Goal: Navigation & Orientation: Find specific page/section

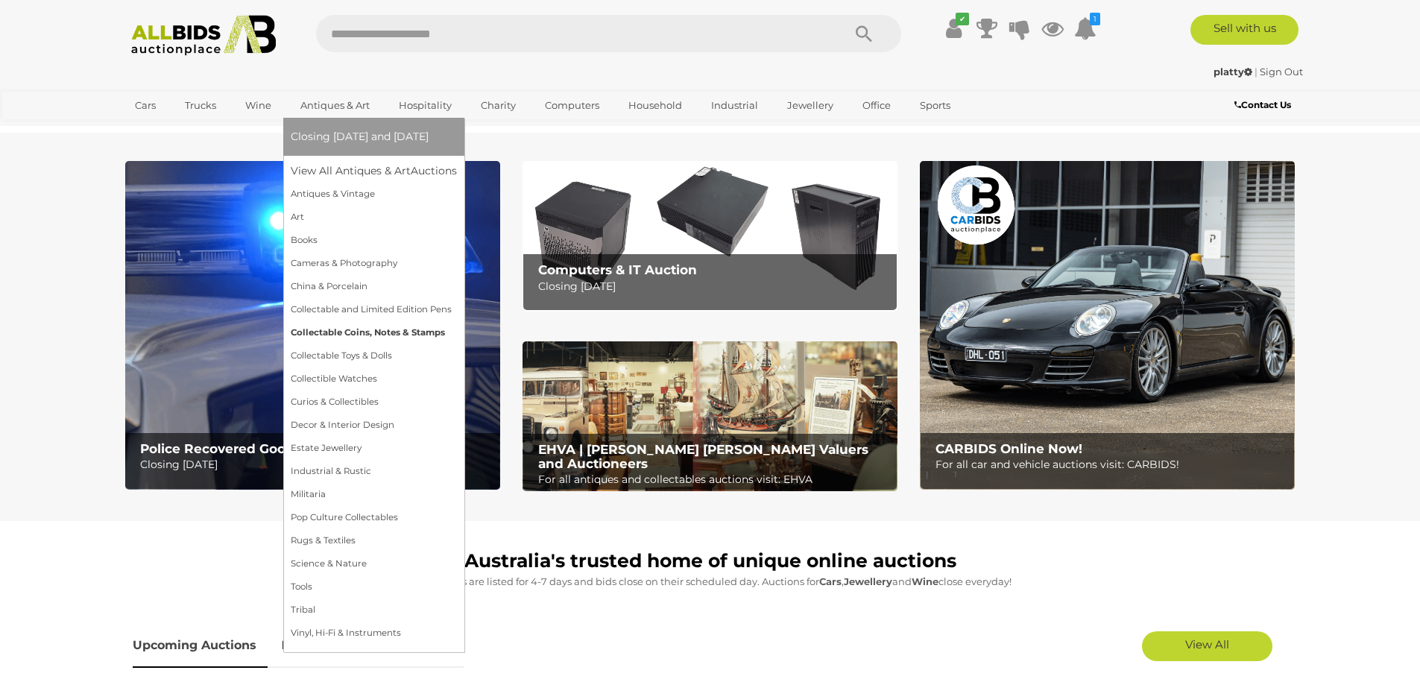
click at [352, 330] on link "Collectable Coins, Notes & Stamps" at bounding box center [374, 332] width 166 height 23
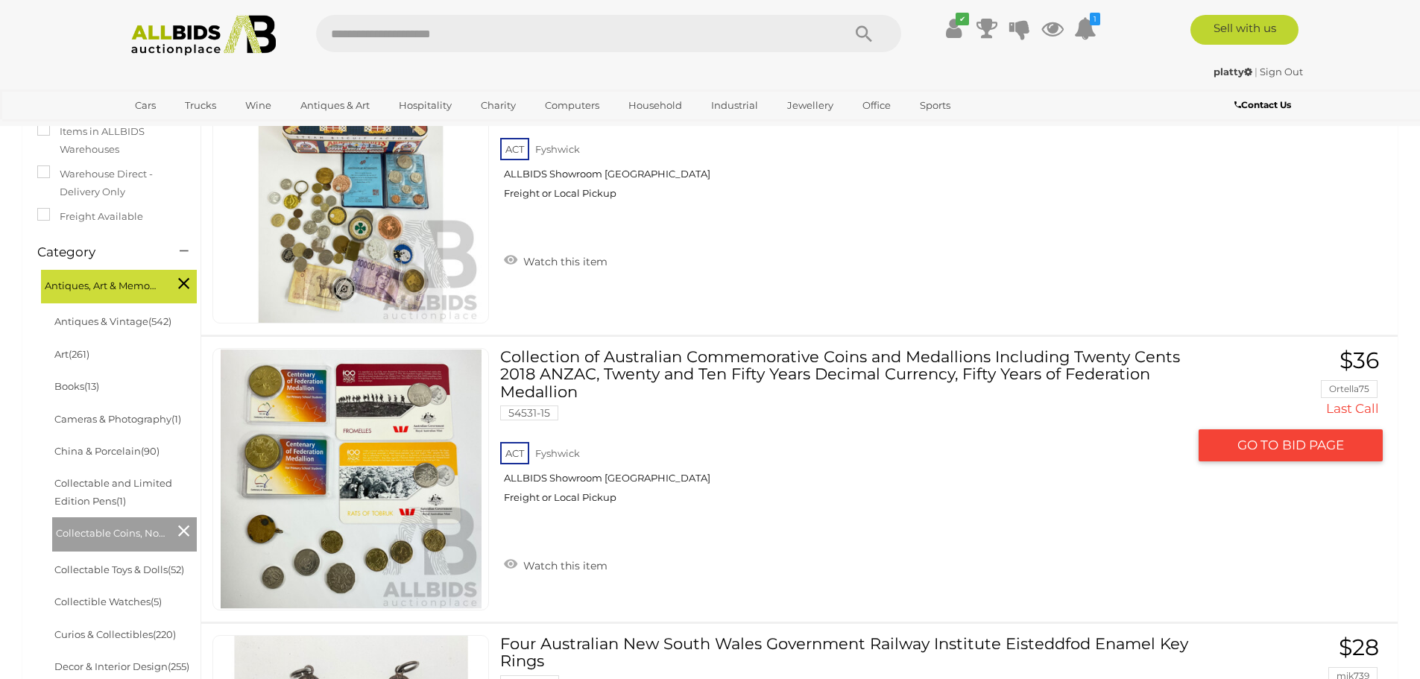
scroll to position [75, 0]
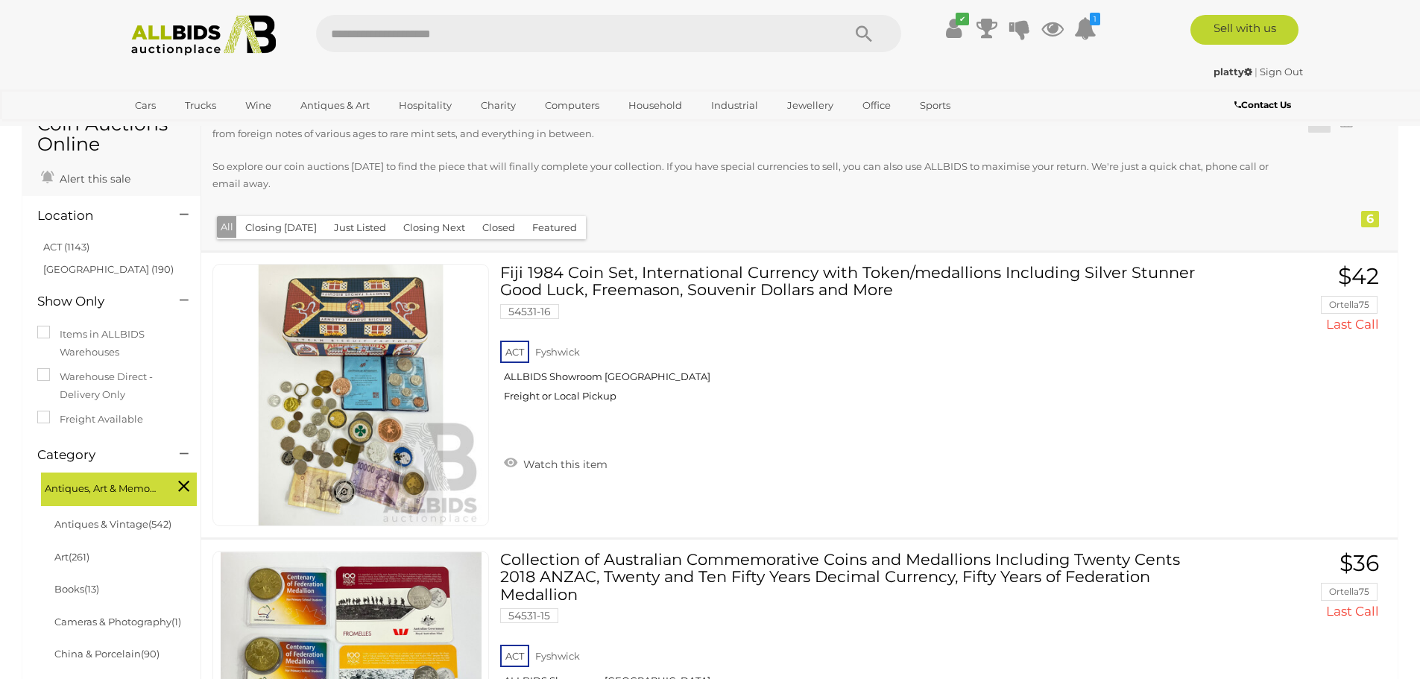
click at [487, 230] on button "Closed" at bounding box center [498, 227] width 51 height 23
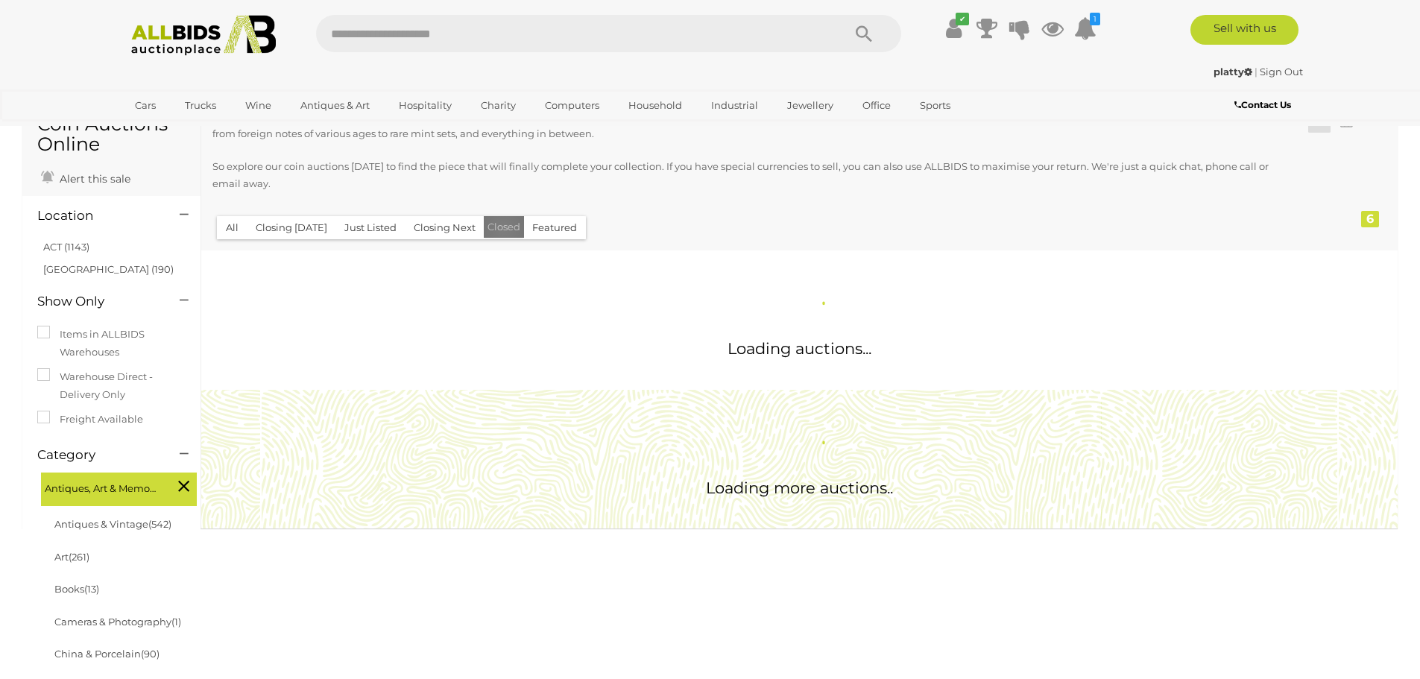
scroll to position [0, 0]
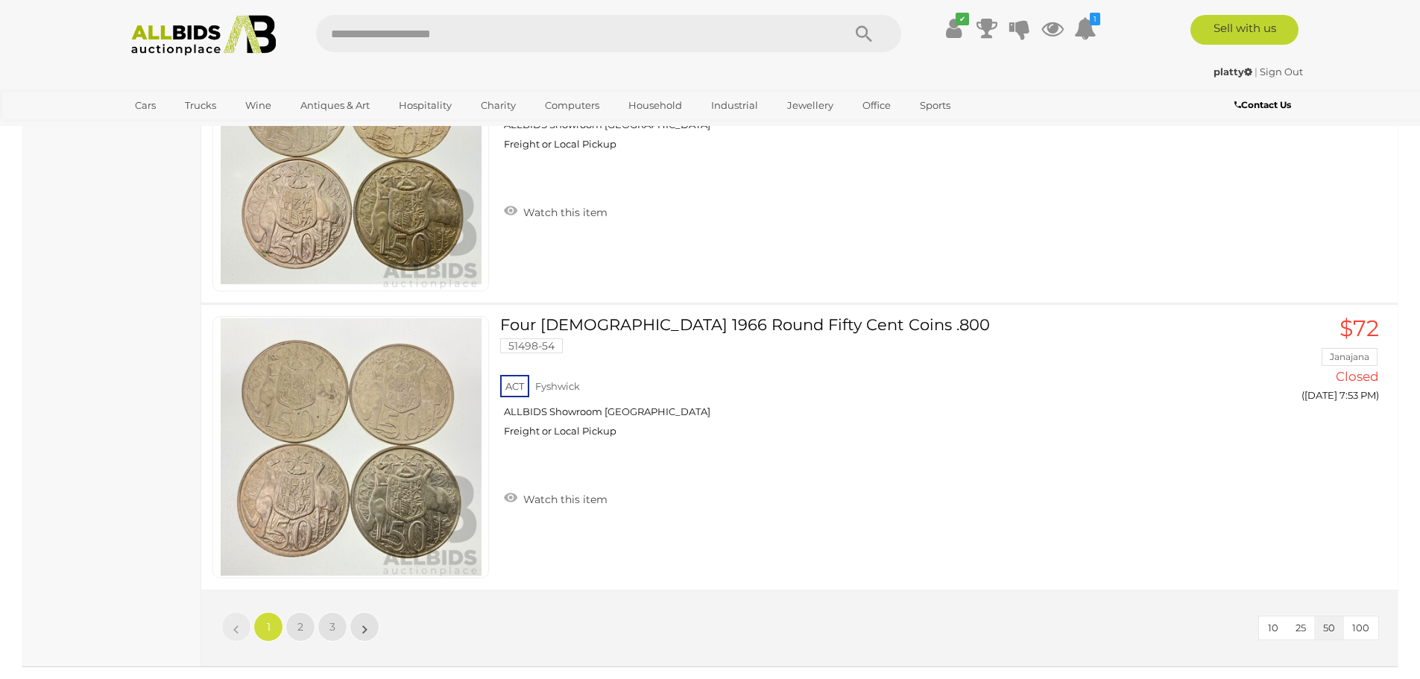
scroll to position [14084, 0]
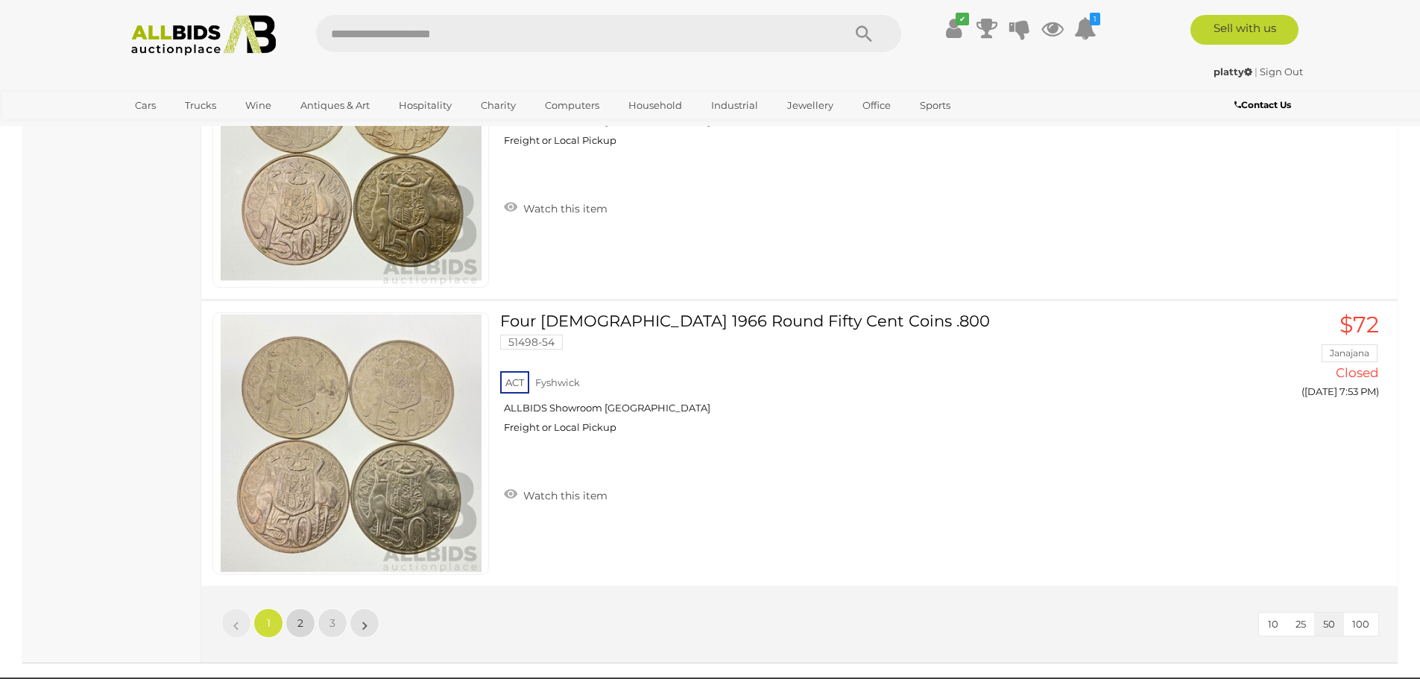
click at [293, 630] on link "2" at bounding box center [300, 623] width 30 height 30
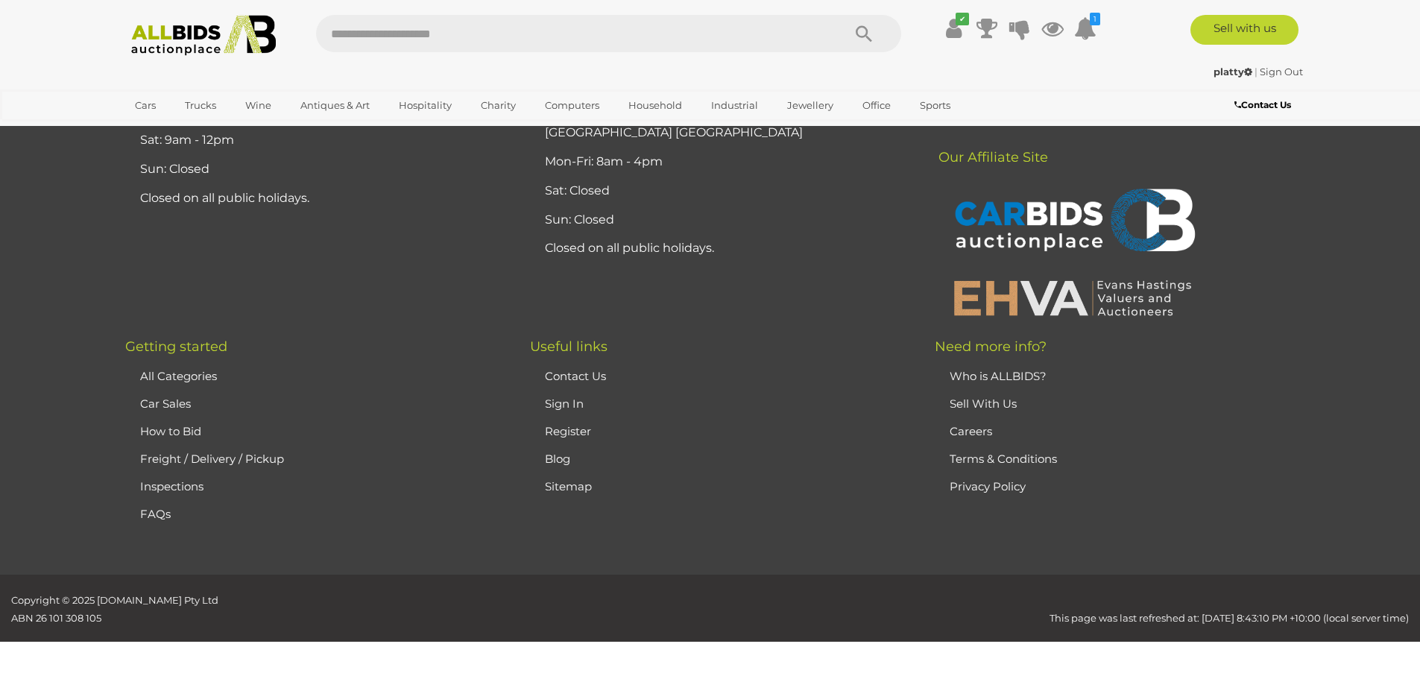
scroll to position [176, 0]
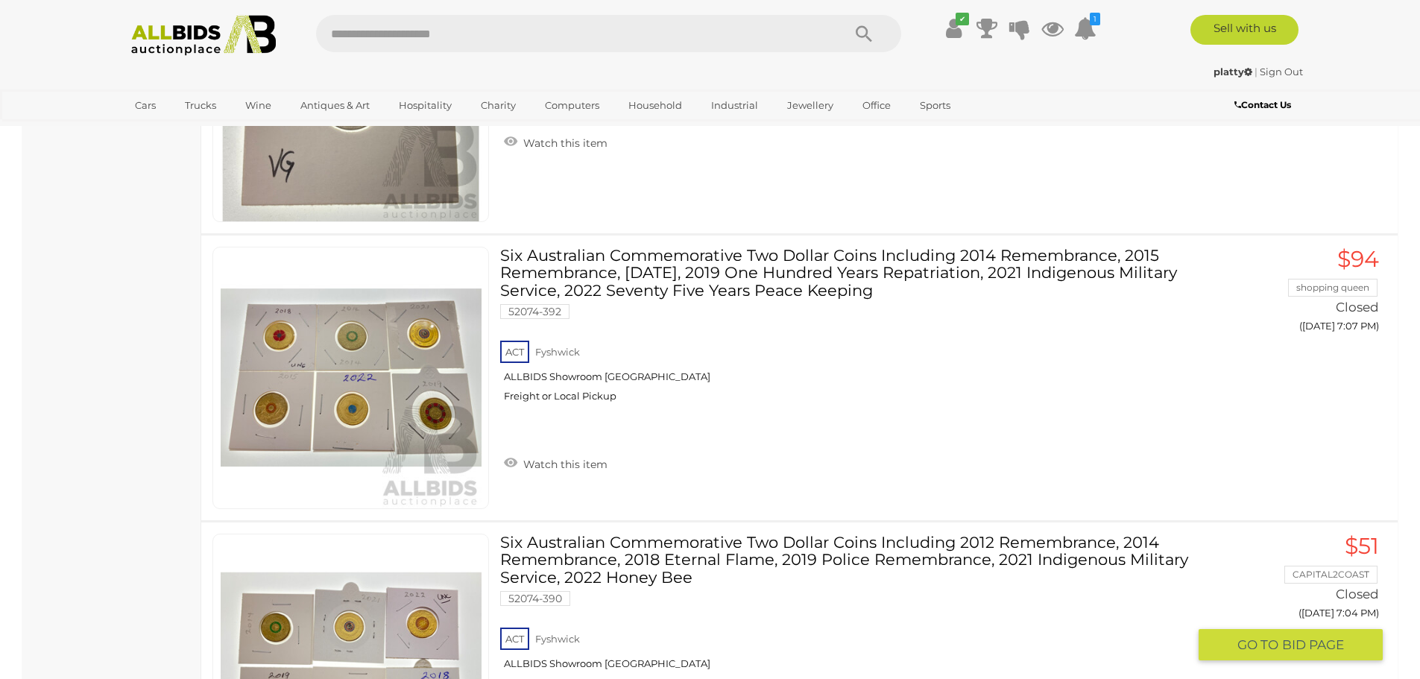
scroll to position [13860, 0]
